Goal: Task Accomplishment & Management: Manage account settings

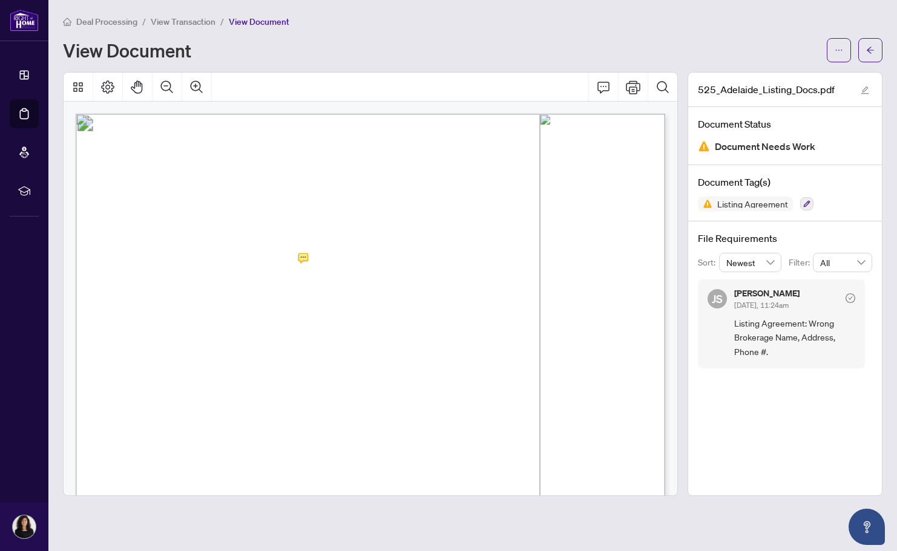
scroll to position [1, 0]
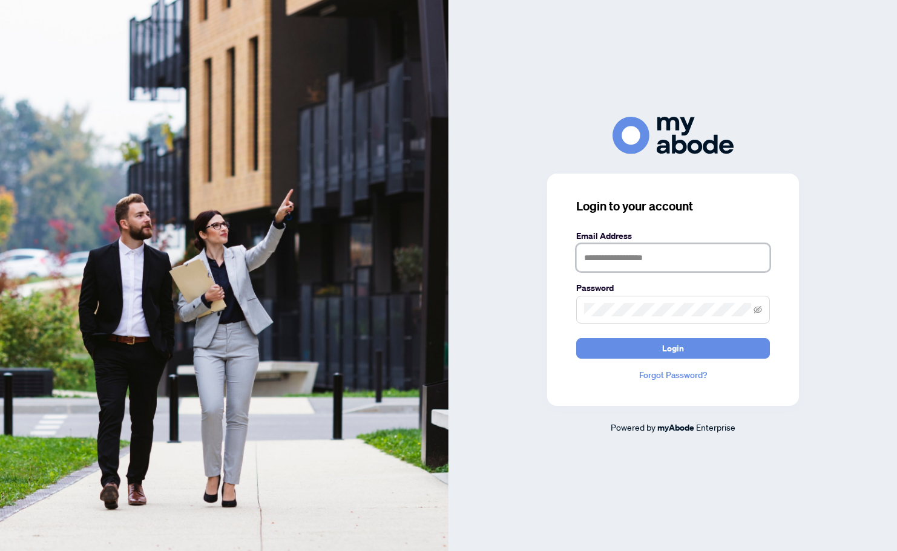
click at [683, 253] on input "text" at bounding box center [673, 258] width 194 height 28
type input "**********"
click at [640, 356] on button "Login" at bounding box center [673, 348] width 194 height 21
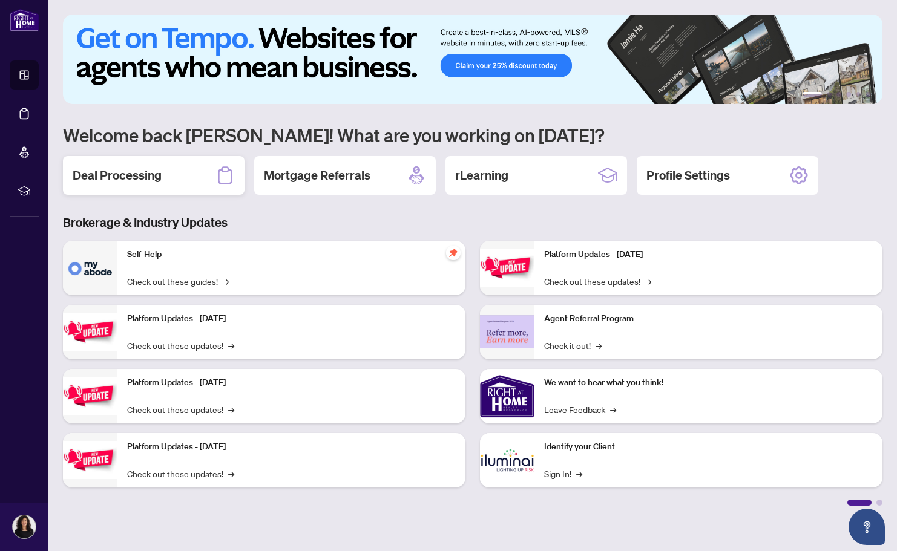
click at [185, 184] on div "Deal Processing" at bounding box center [154, 175] width 182 height 39
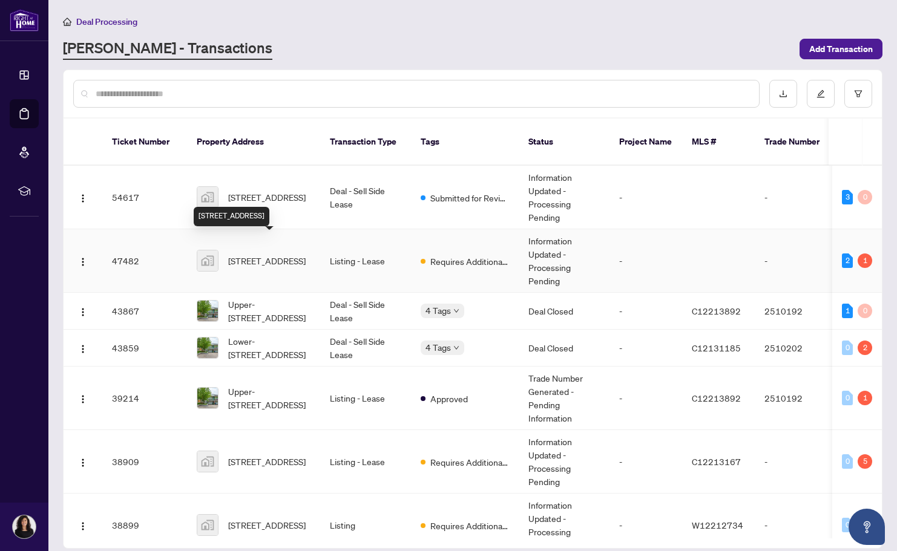
click at [253, 254] on span "[STREET_ADDRESS]" at bounding box center [266, 260] width 77 height 13
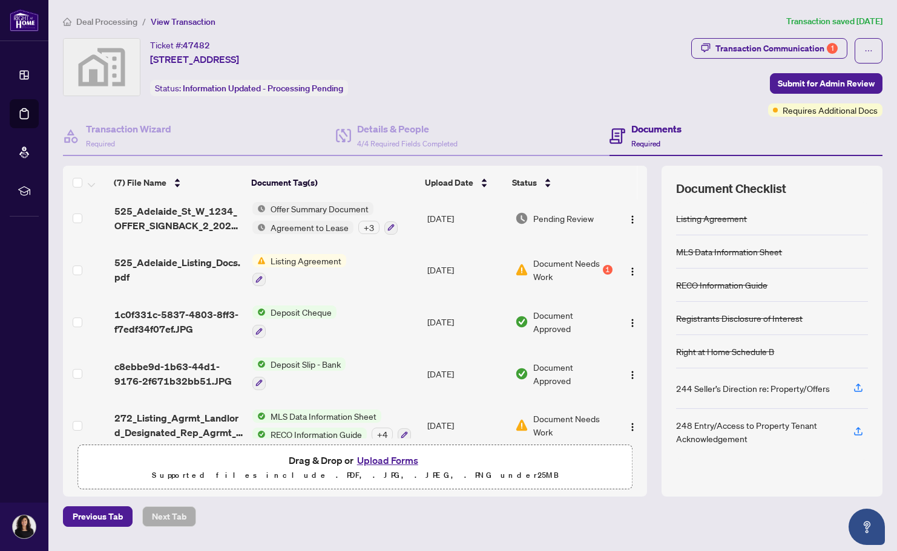
scroll to position [122, 0]
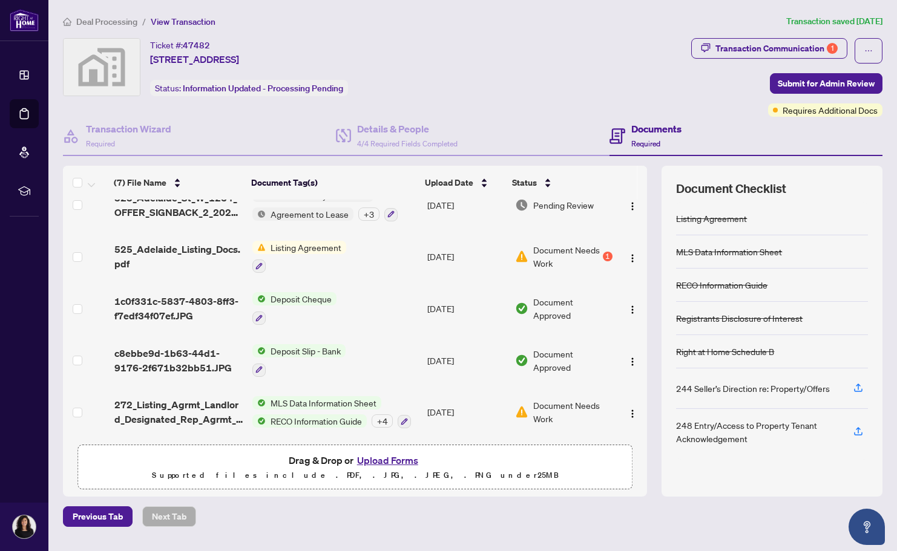
click at [536, 405] on span "Document Needs Work" at bounding box center [572, 412] width 79 height 27
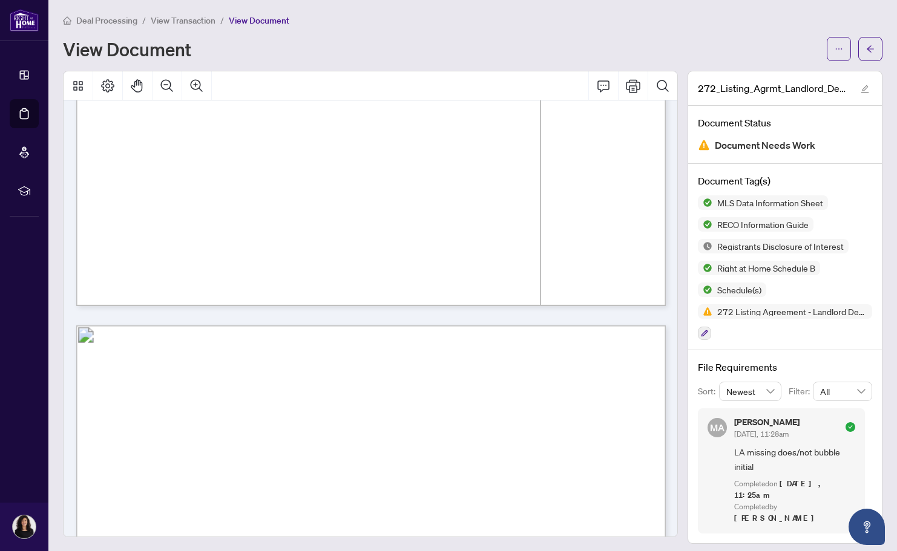
scroll to position [1356, 0]
click at [803, 463] on span "LA missing does/not bubble initial" at bounding box center [794, 459] width 121 height 28
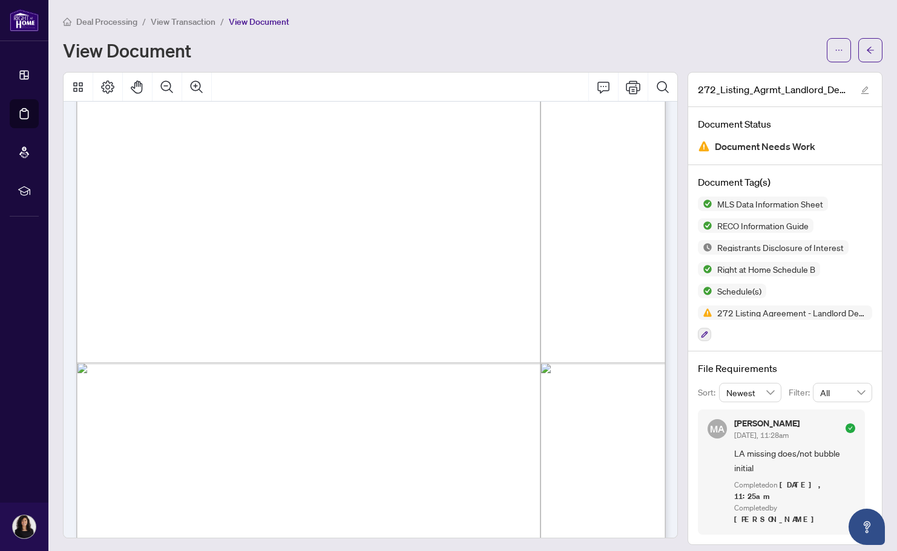
scroll to position [1571, 0]
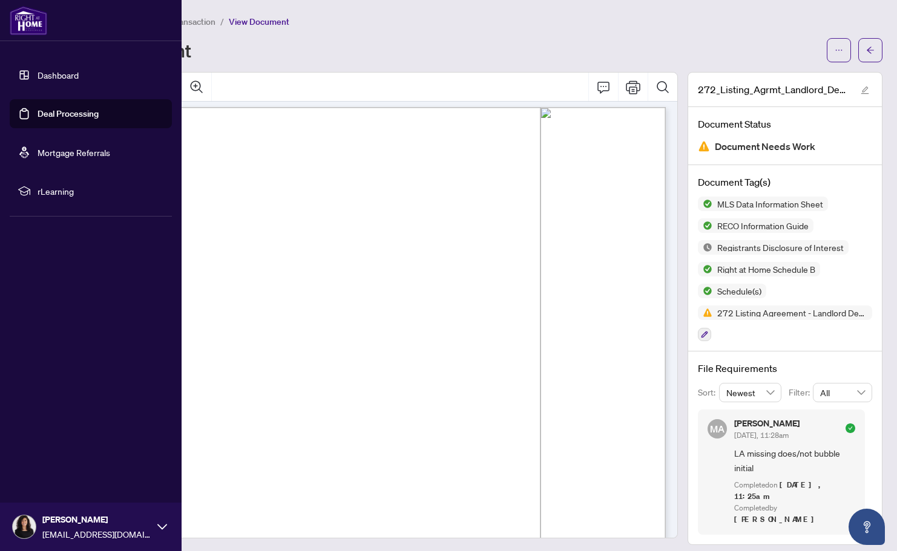
click at [38, 70] on link "Dashboard" at bounding box center [58, 75] width 41 height 11
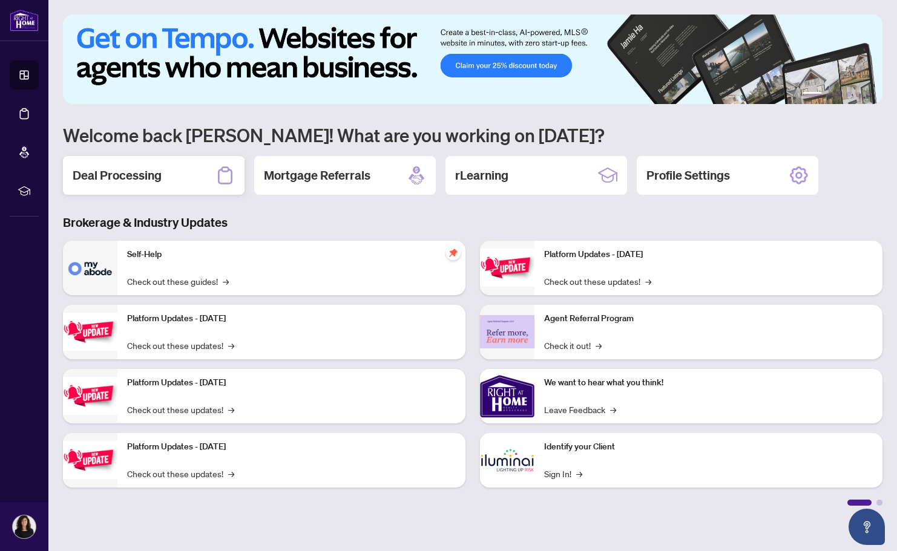
click at [206, 180] on div "Deal Processing" at bounding box center [154, 175] width 182 height 39
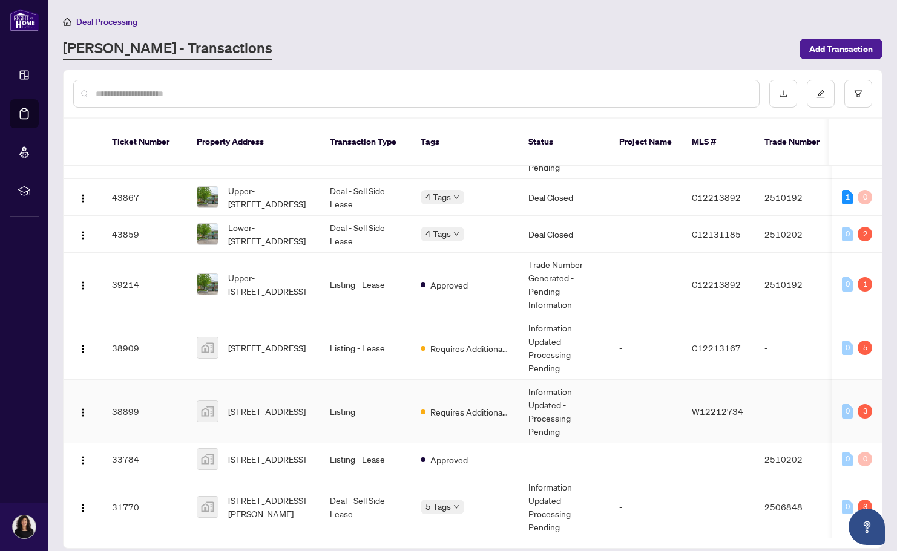
scroll to position [123, 0]
click at [262, 341] on span "[STREET_ADDRESS]" at bounding box center [266, 347] width 77 height 13
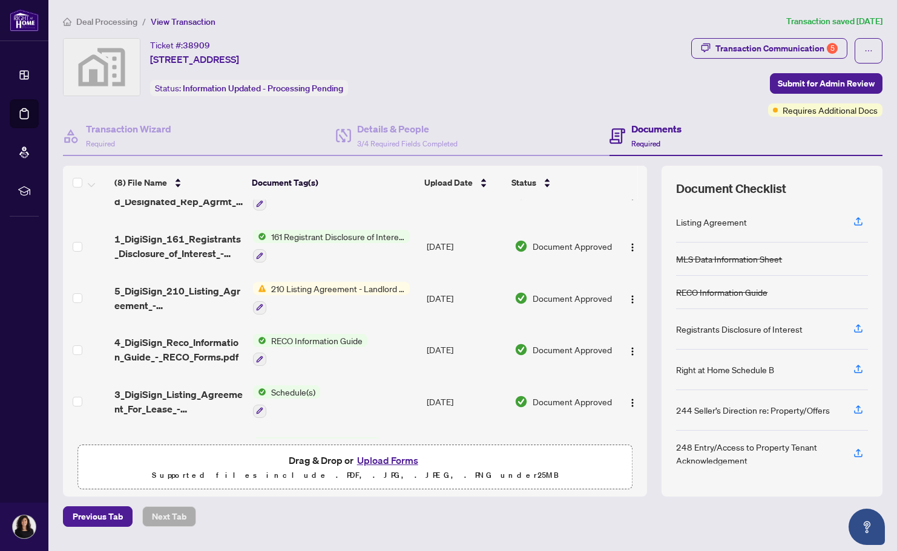
scroll to position [175, 0]
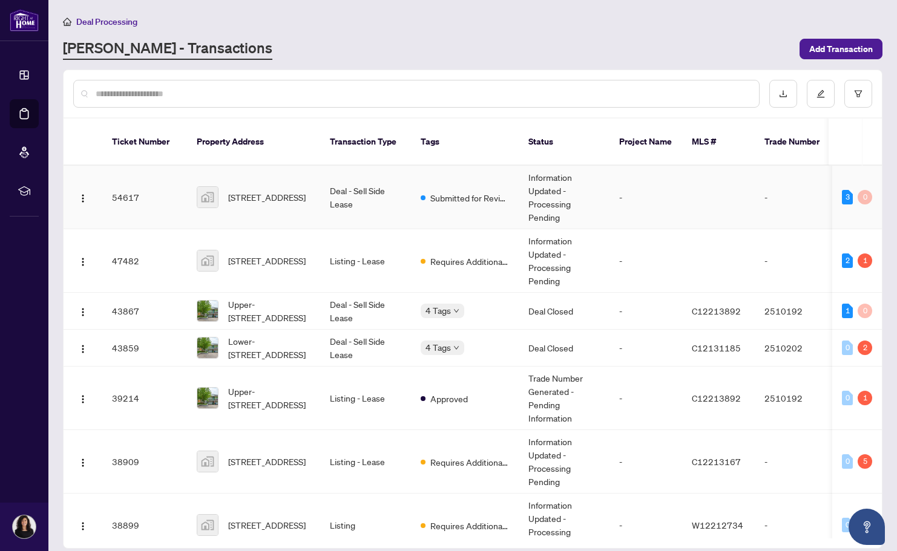
click at [359, 180] on td "Deal - Sell Side Lease" at bounding box center [365, 198] width 91 height 64
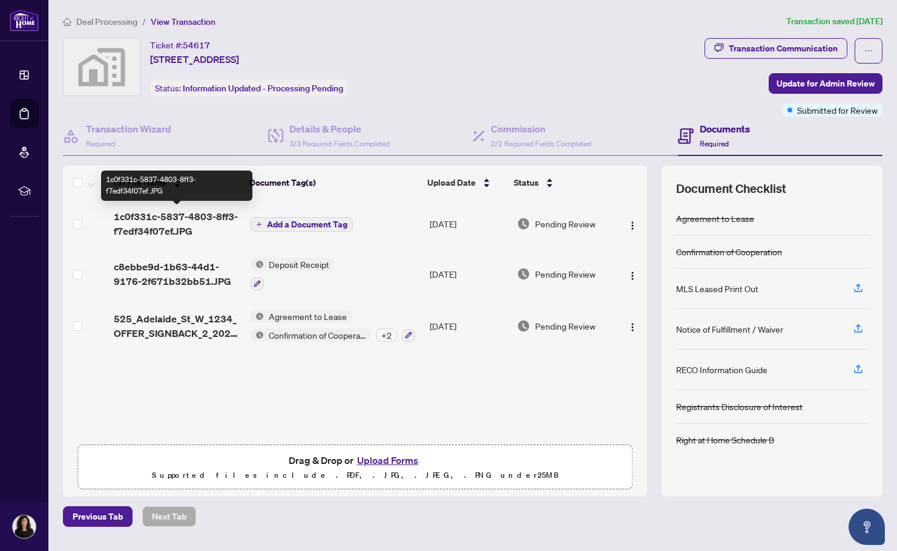
click at [174, 213] on span "1c0f331c-5837-4803-8ff3-f7edf34f07ef.JPG" at bounding box center [177, 223] width 127 height 29
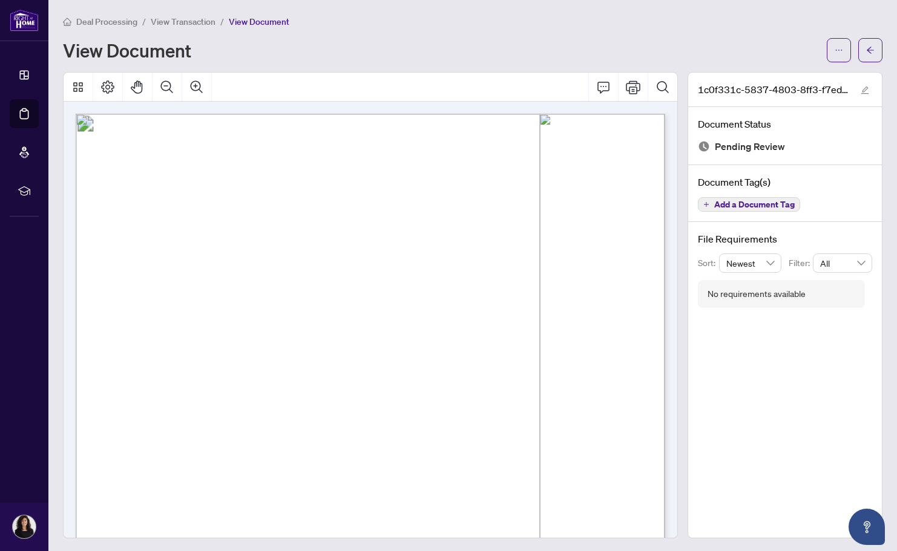
scroll to position [63, 0]
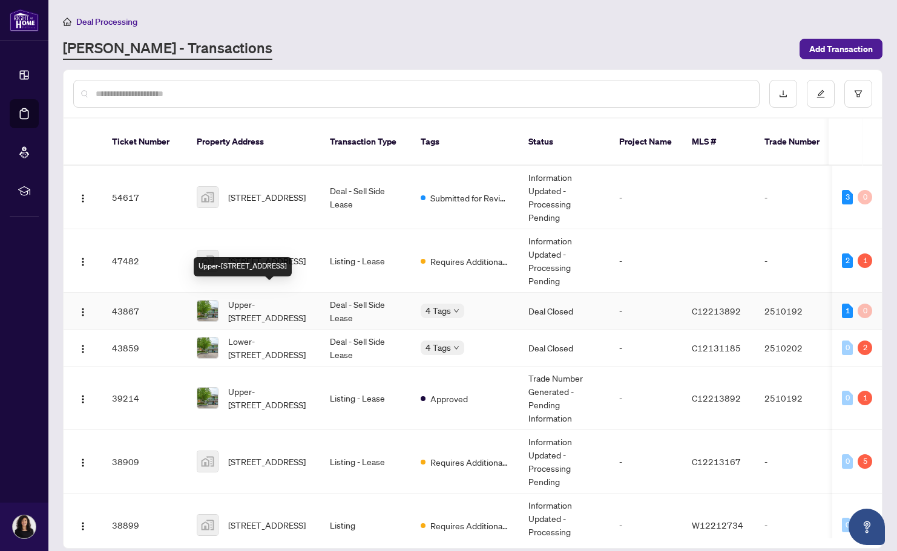
click at [243, 298] on span "Upper-[STREET_ADDRESS]" at bounding box center [269, 311] width 82 height 27
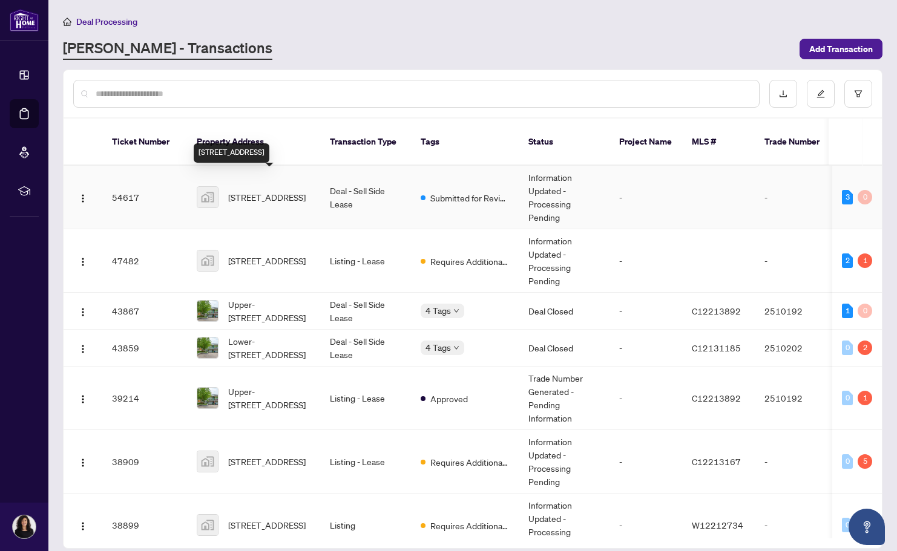
click at [273, 191] on span "[STREET_ADDRESS]" at bounding box center [266, 197] width 77 height 13
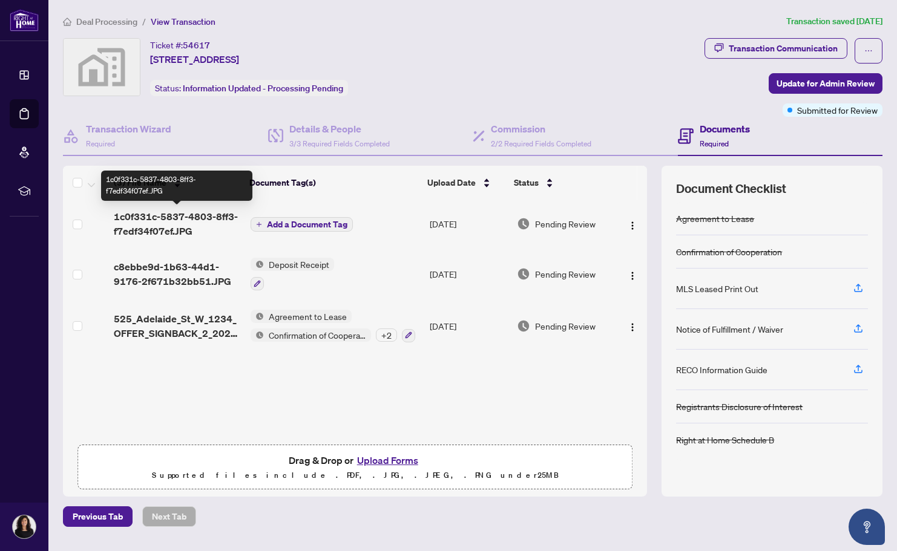
click at [185, 211] on span "1c0f331c-5837-4803-8ff3-f7edf34f07ef.JPG" at bounding box center [177, 223] width 127 height 29
